Goal: Transaction & Acquisition: Book appointment/travel/reservation

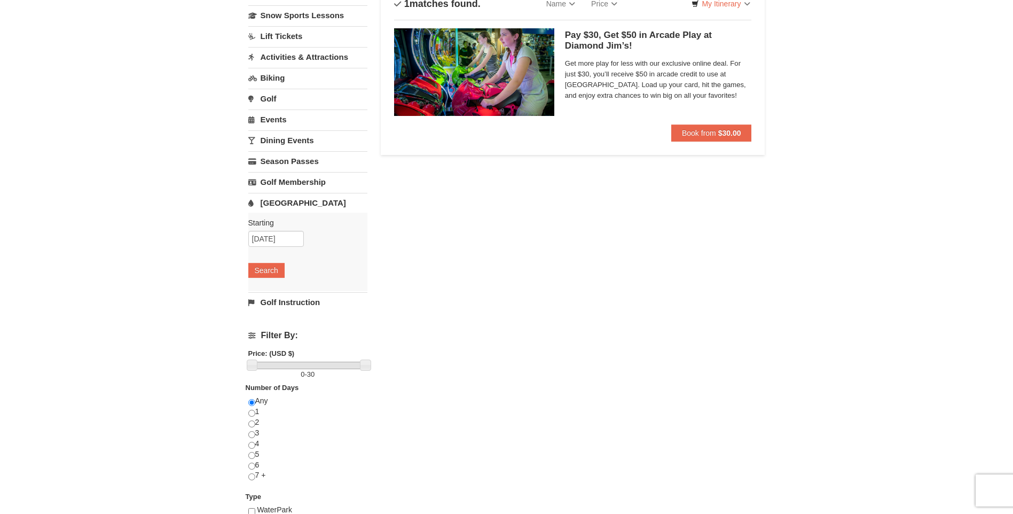
scroll to position [107, 0]
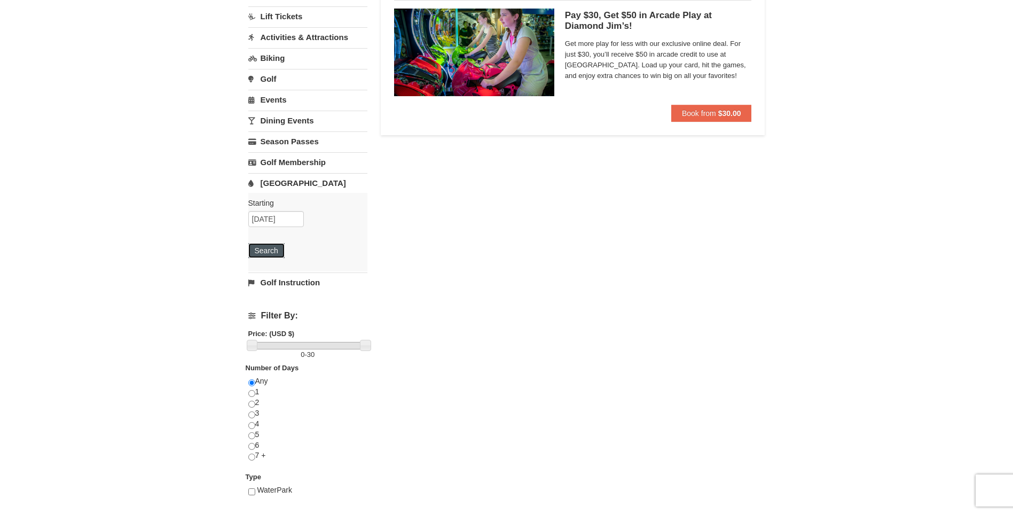
click at [262, 251] on button "Search" at bounding box center [266, 250] width 36 height 15
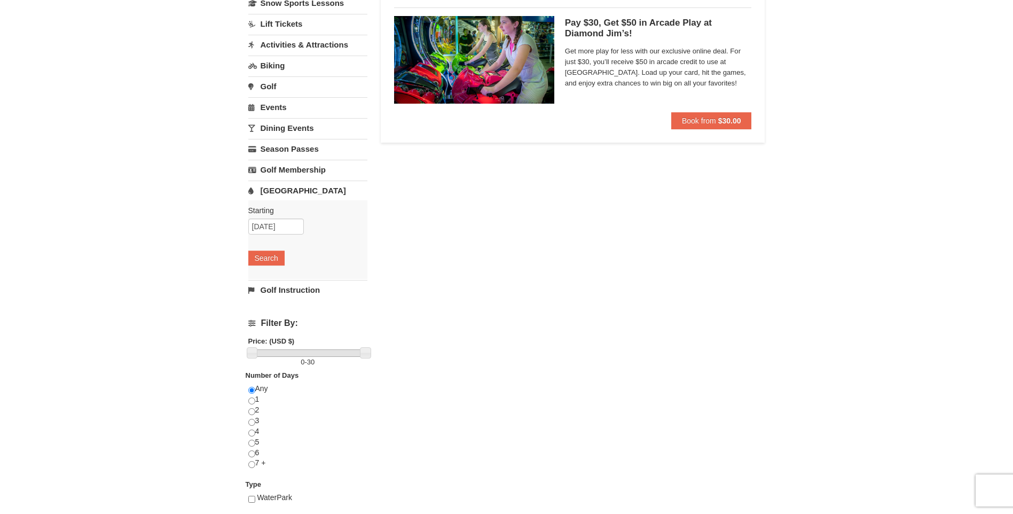
scroll to position [160, 0]
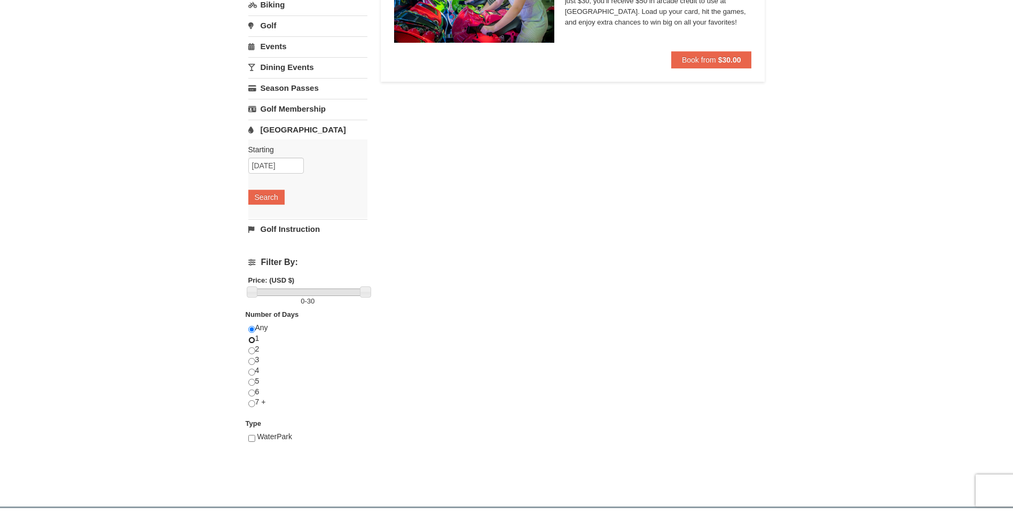
click at [251, 341] on input "radio" at bounding box center [251, 339] width 7 height 7
radio input "true"
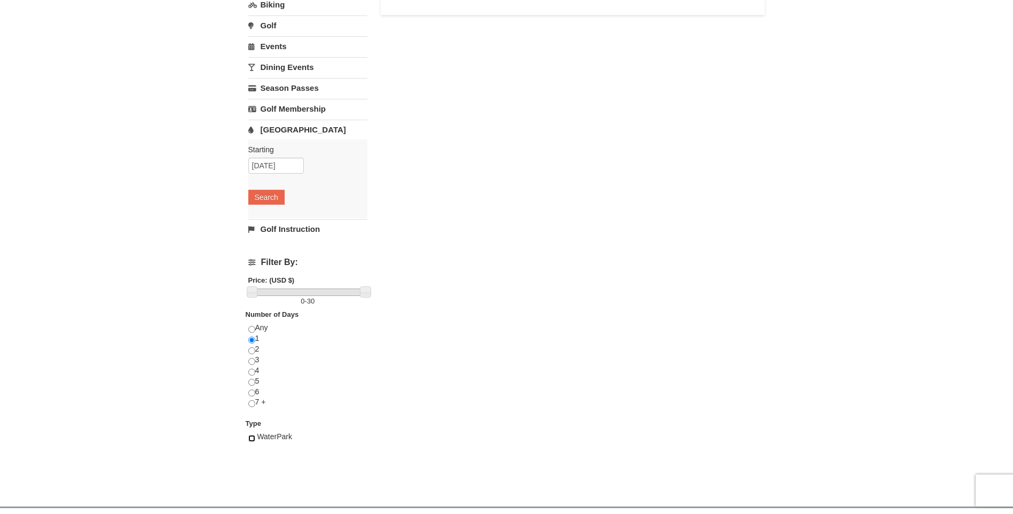
click at [251, 437] on input "checkbox" at bounding box center [251, 438] width 7 height 7
checkbox input "true"
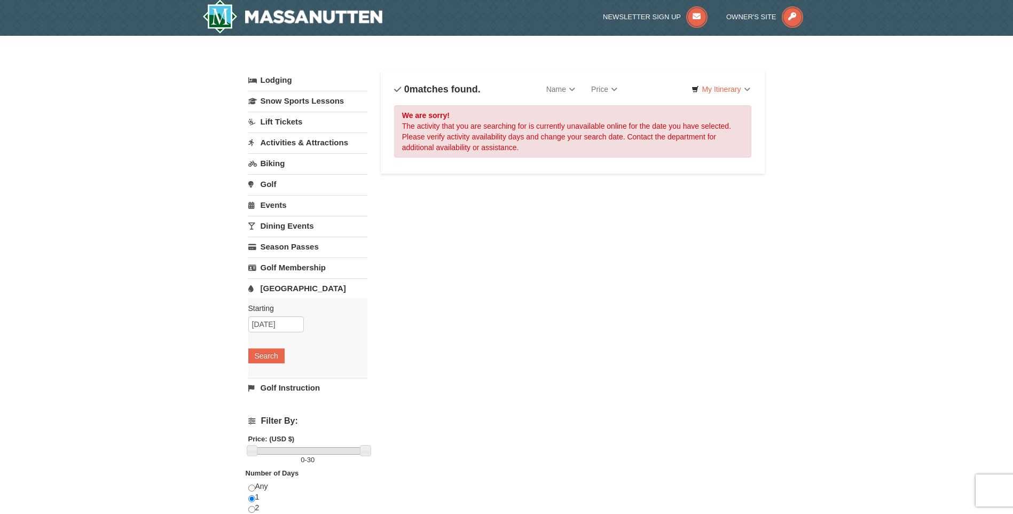
scroll to position [0, 0]
